Goal: Task Accomplishment & Management: Manage account settings

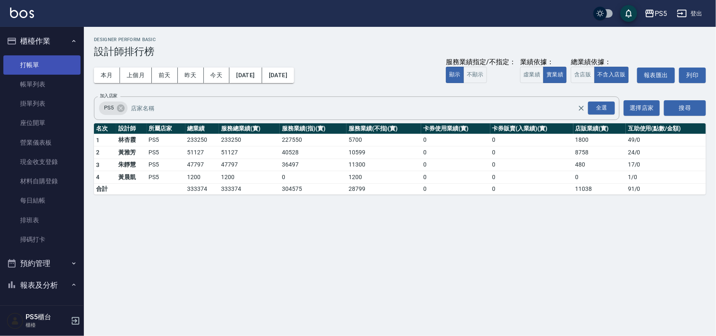
click at [33, 74] on link "打帳單" at bounding box center [41, 64] width 77 height 19
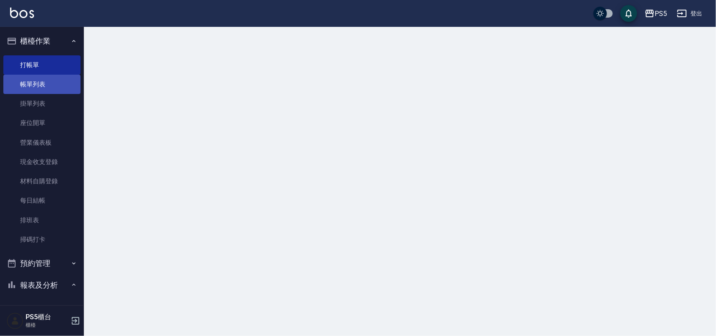
click at [36, 82] on link "帳單列表" at bounding box center [41, 84] width 77 height 19
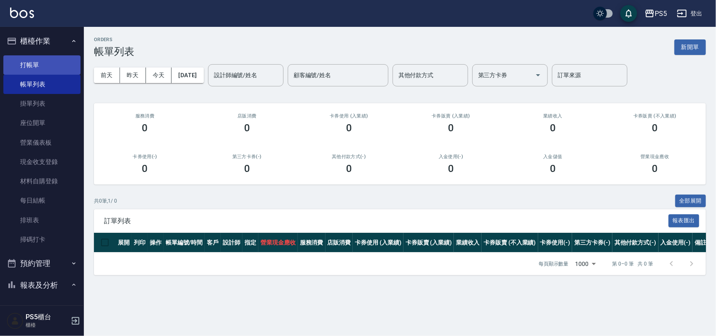
click at [13, 63] on link "打帳單" at bounding box center [41, 64] width 77 height 19
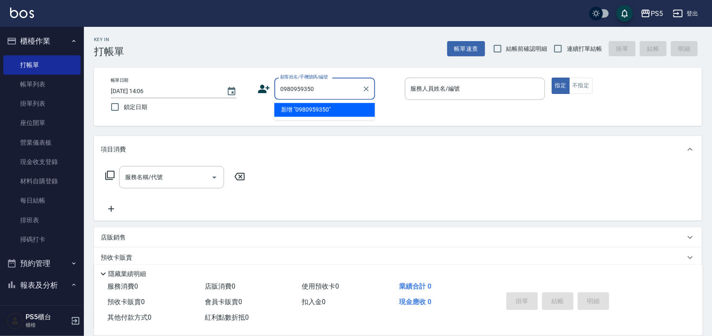
click at [302, 113] on li "新增 "0980959350"" at bounding box center [324, 110] width 101 height 14
type input "0980959350"
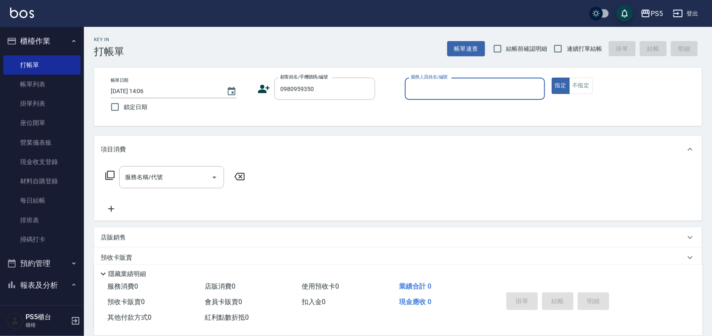
click at [268, 89] on icon at bounding box center [263, 89] width 13 height 13
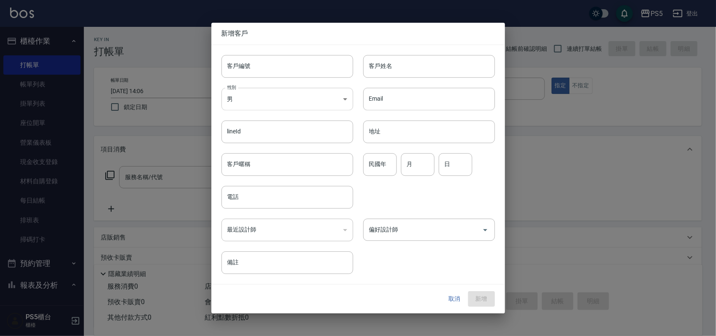
type input "0980959350"
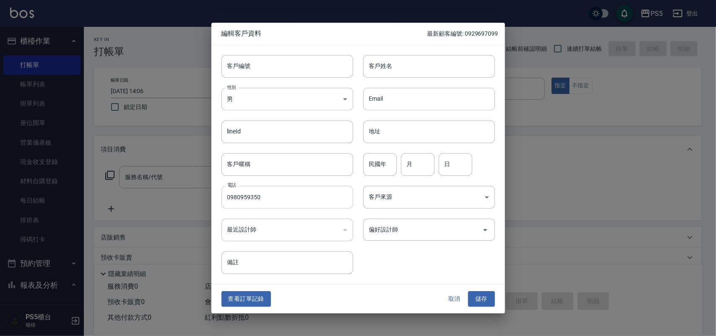
click at [268, 196] on input "0980959350" at bounding box center [287, 197] width 132 height 23
click at [292, 72] on input "客戶編號" at bounding box center [287, 66] width 132 height 23
paste input "0980959350"
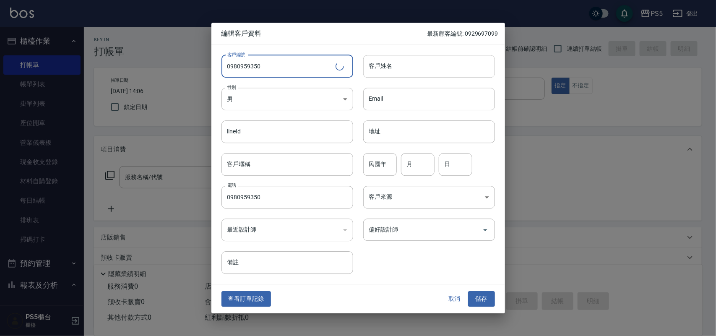
type input "0980959350"
click at [378, 70] on input "客戶姓名" at bounding box center [429, 66] width 132 height 23
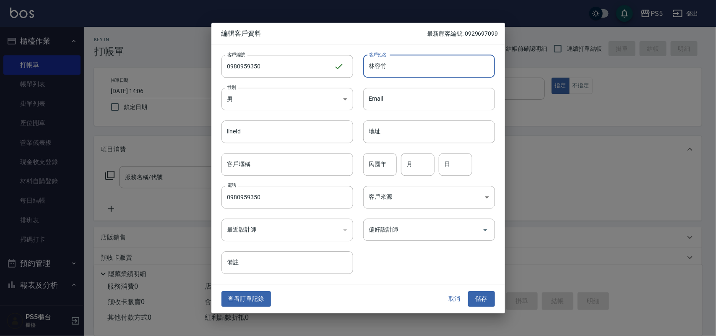
type input "林容竹"
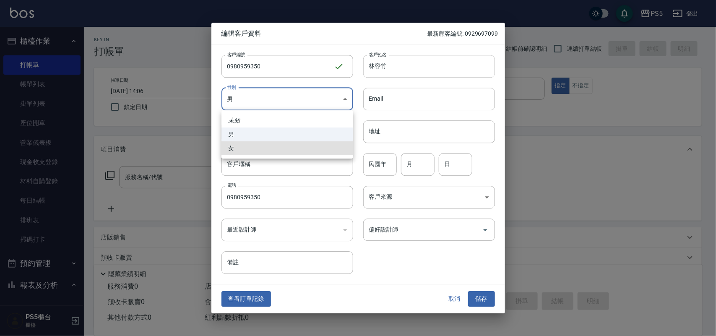
type input "FEMALE"
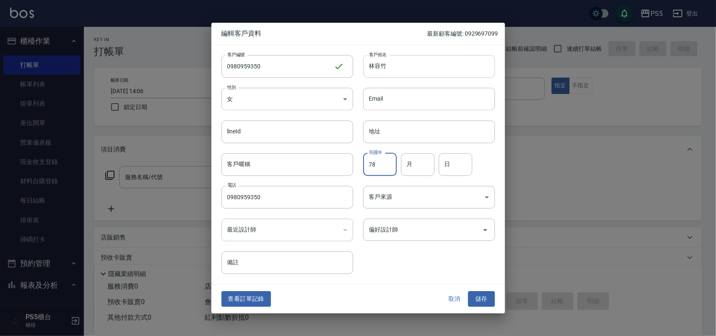
type input "78"
type input "4"
type input "18"
click at [468, 291] on button "儲存" at bounding box center [481, 299] width 27 height 16
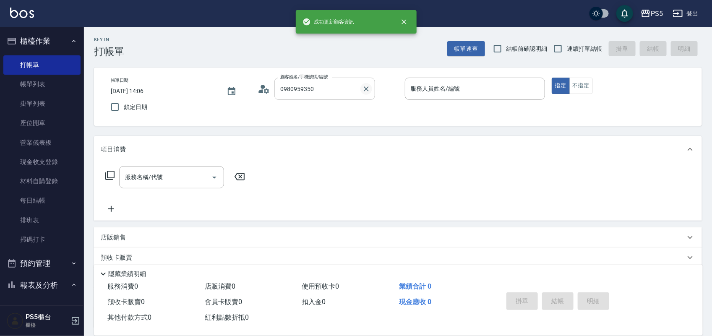
click at [367, 88] on icon "Clear" at bounding box center [366, 89] width 8 height 8
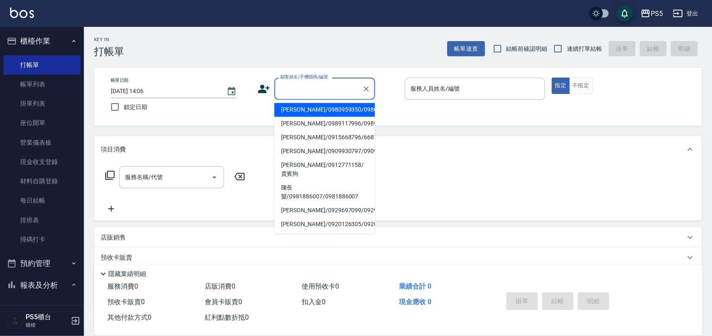
click at [294, 84] on input "顧客姓名/手機號碼/編號" at bounding box center [318, 88] width 81 height 15
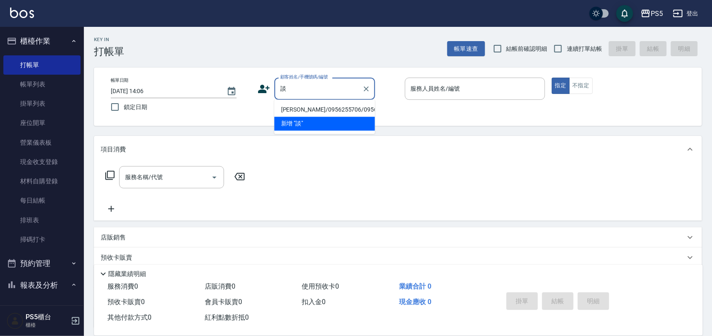
click at [294, 117] on li "談筱馨/0956255706/0956255706" at bounding box center [324, 110] width 101 height 14
type input "談筱馨/0956255706/0956255706"
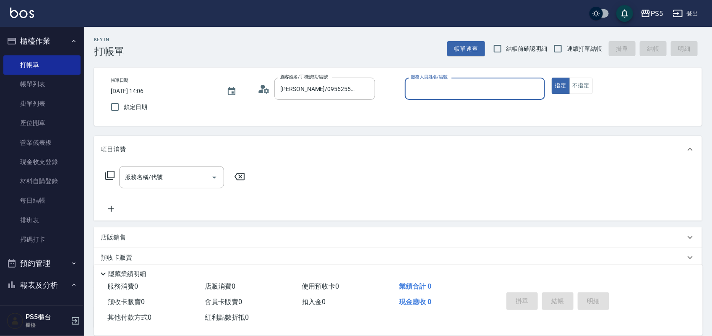
type input "Jolie-5"
click at [259, 92] on icon at bounding box center [261, 91] width 5 height 4
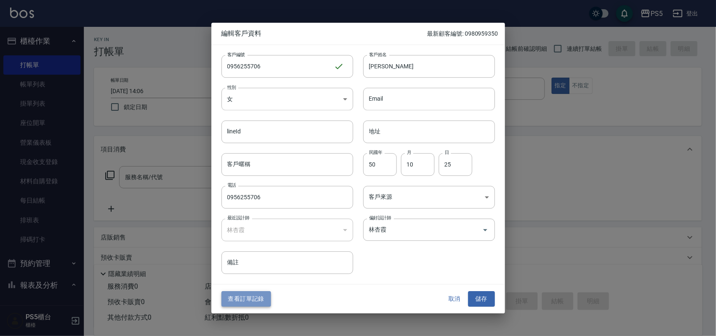
click at [248, 296] on button "查看訂單記錄" at bounding box center [245, 299] width 49 height 16
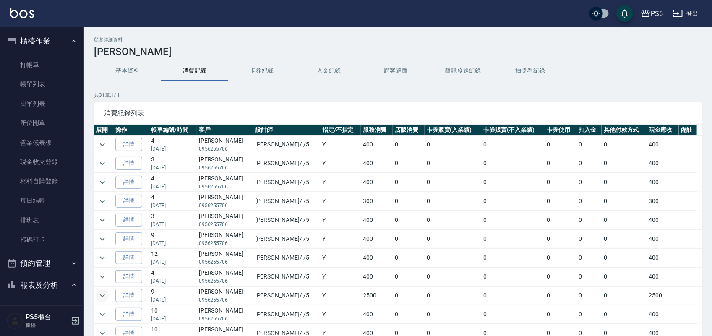
click at [105, 296] on icon "expand row" at bounding box center [102, 296] width 10 height 10
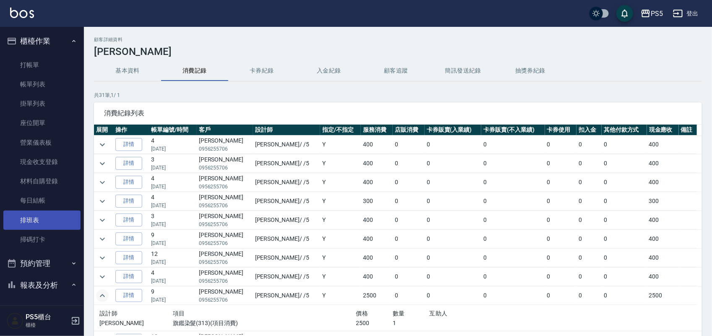
drag, startPoint x: 230, startPoint y: 238, endPoint x: 24, endPoint y: 218, distance: 206.8
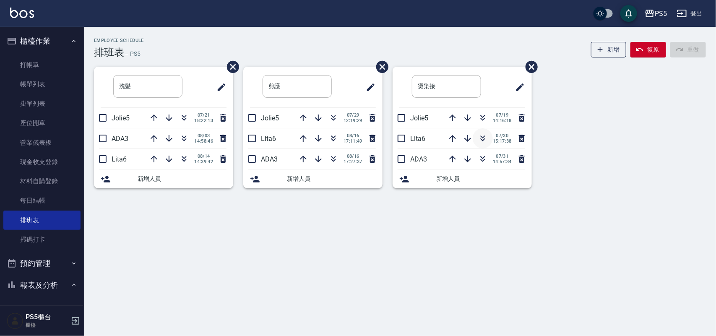
click at [481, 137] on icon "button" at bounding box center [482, 137] width 5 height 3
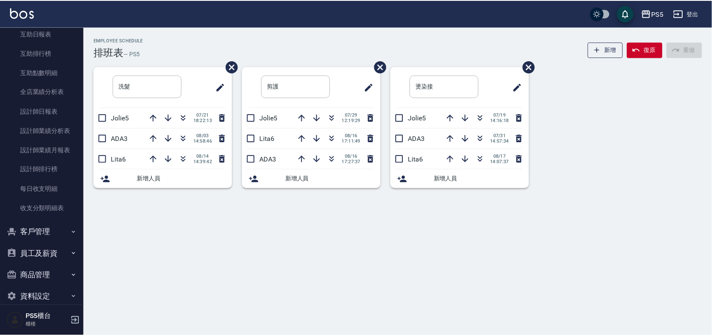
scroll to position [314, 0]
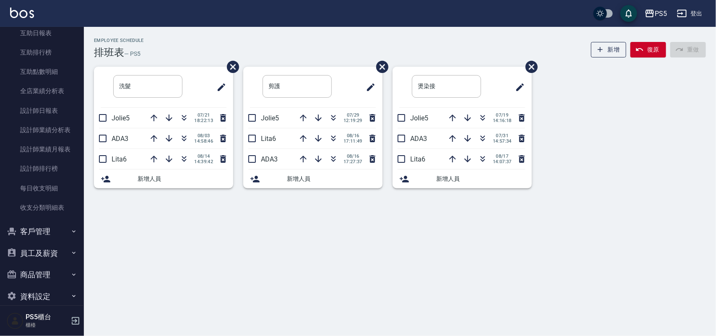
click at [59, 248] on button "員工及薪資" at bounding box center [41, 253] width 77 height 22
click at [55, 270] on link "員工列表" at bounding box center [41, 276] width 77 height 19
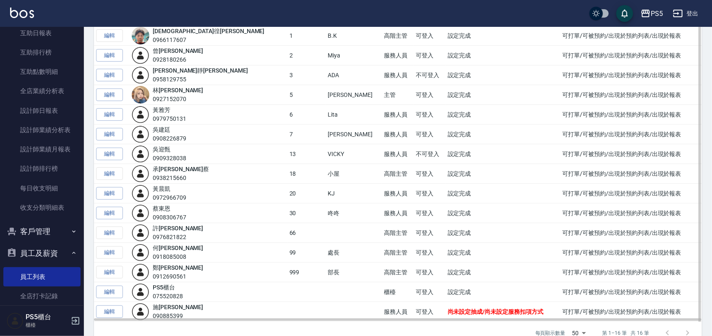
scroll to position [122, 0]
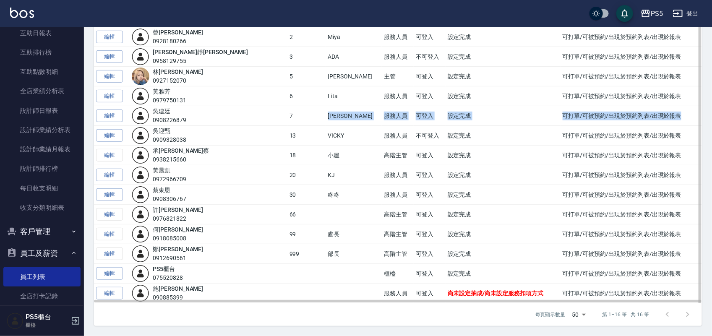
drag, startPoint x: 242, startPoint y: 117, endPoint x: 663, endPoint y: 118, distance: 421.0
click at [663, 118] on tr "編輯 [PERSON_NAME] 0908226879 7 [PERSON_NAME] 服務人員 可登入 設定完成 可打單/可被預約/出現於預約列表/出現於報表" at bounding box center [398, 116] width 608 height 20
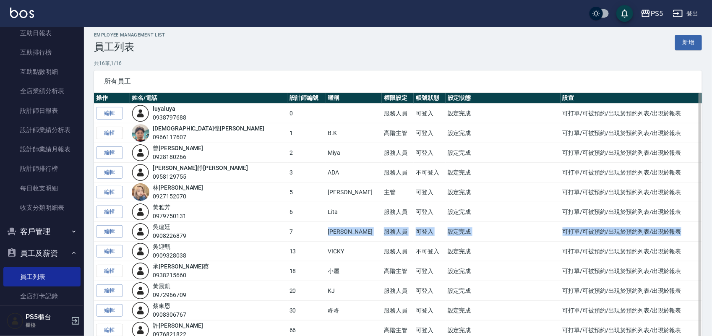
scroll to position [0, 0]
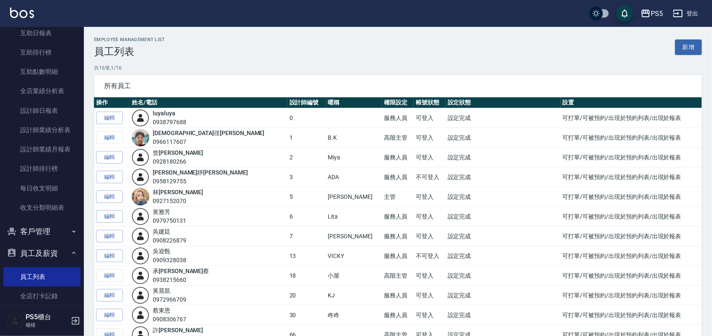
click at [491, 68] on p "共 16 筆, 1 / 16" at bounding box center [398, 68] width 608 height 8
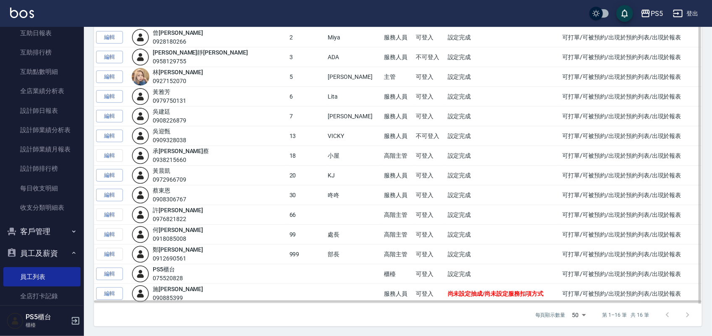
scroll to position [122, 0]
